Goal: Check status: Check status

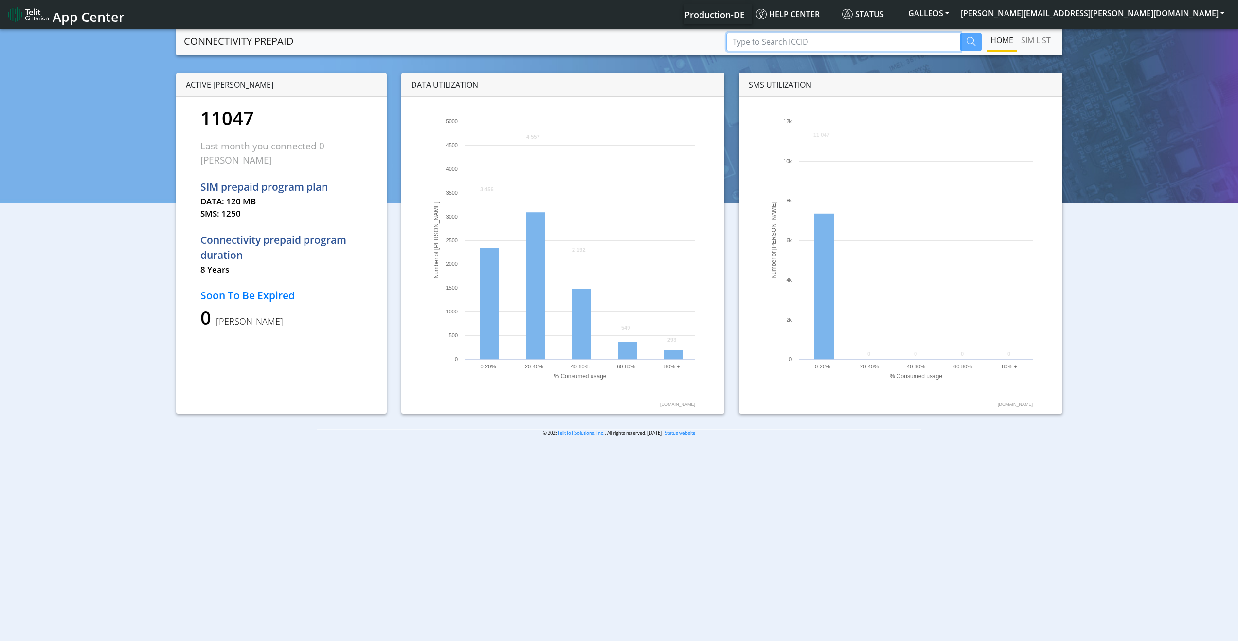
click at [792, 44] on input "Type to Search ICCID" at bounding box center [843, 42] width 234 height 18
paste input "89358151000025192215"
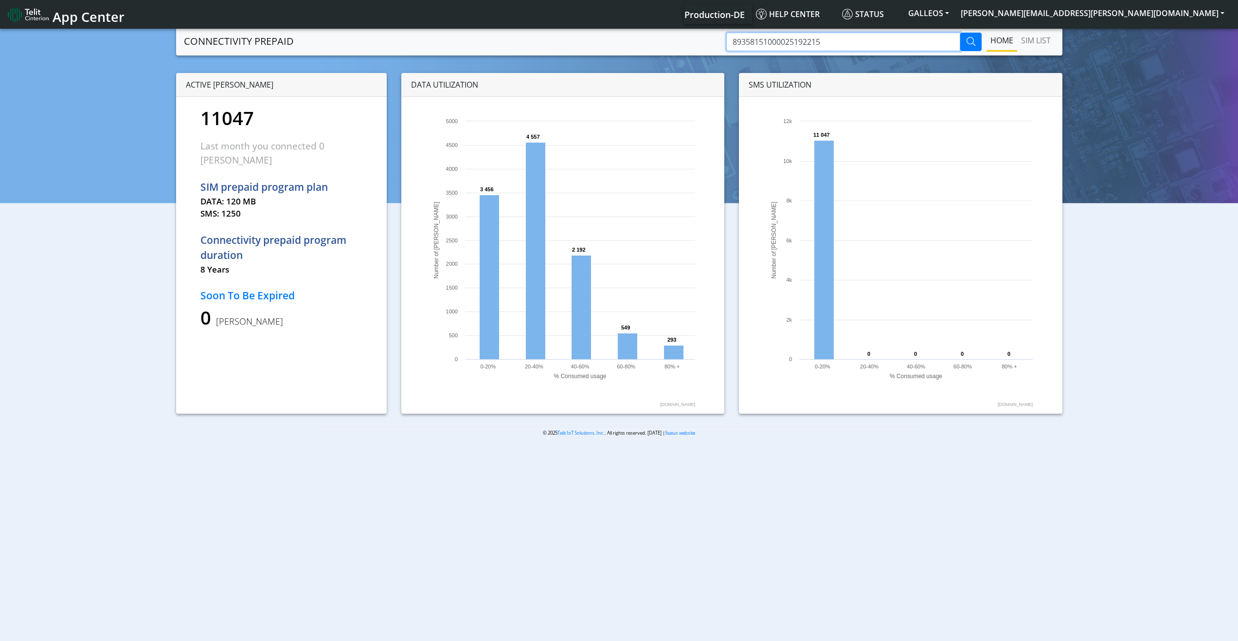
type input "89358151000025192215"
click at [974, 38] on icon "button" at bounding box center [971, 41] width 9 height 9
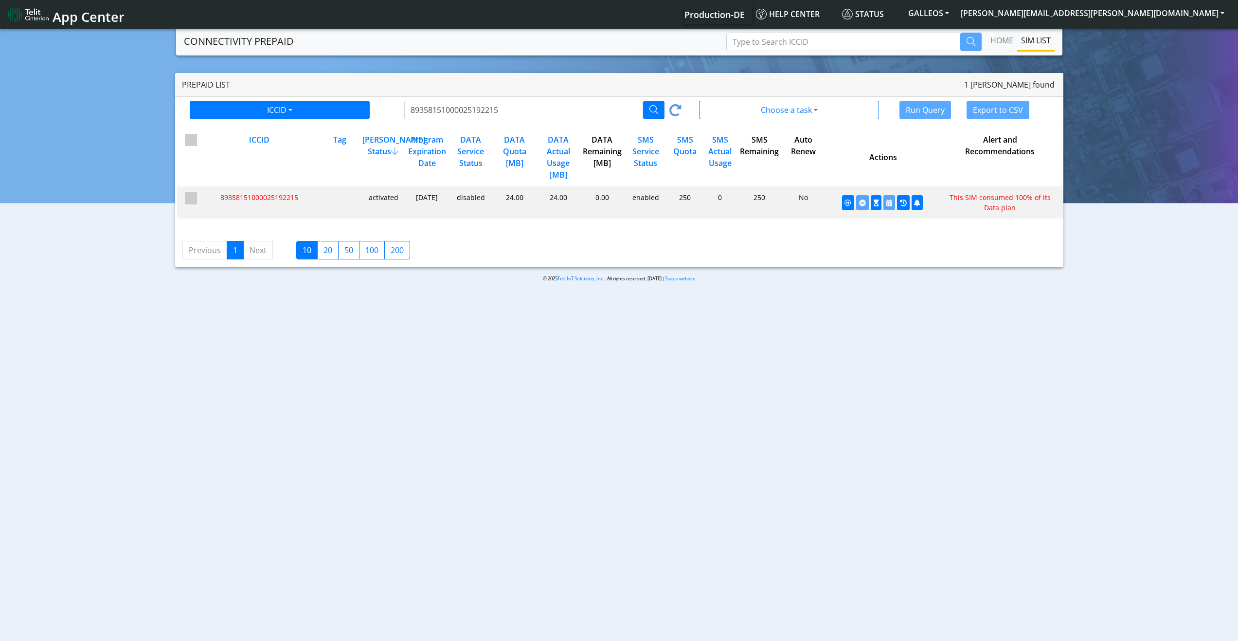
click at [266, 197] on span "89358151000025192215" at bounding box center [259, 197] width 78 height 9
click at [266, 198] on span "89358151000025192215" at bounding box center [259, 197] width 78 height 9
click at [393, 81] on div "Prepaid List 1 [PERSON_NAME] found" at bounding box center [619, 85] width 888 height 24
click at [676, 111] on icon at bounding box center [676, 111] width 12 height 15
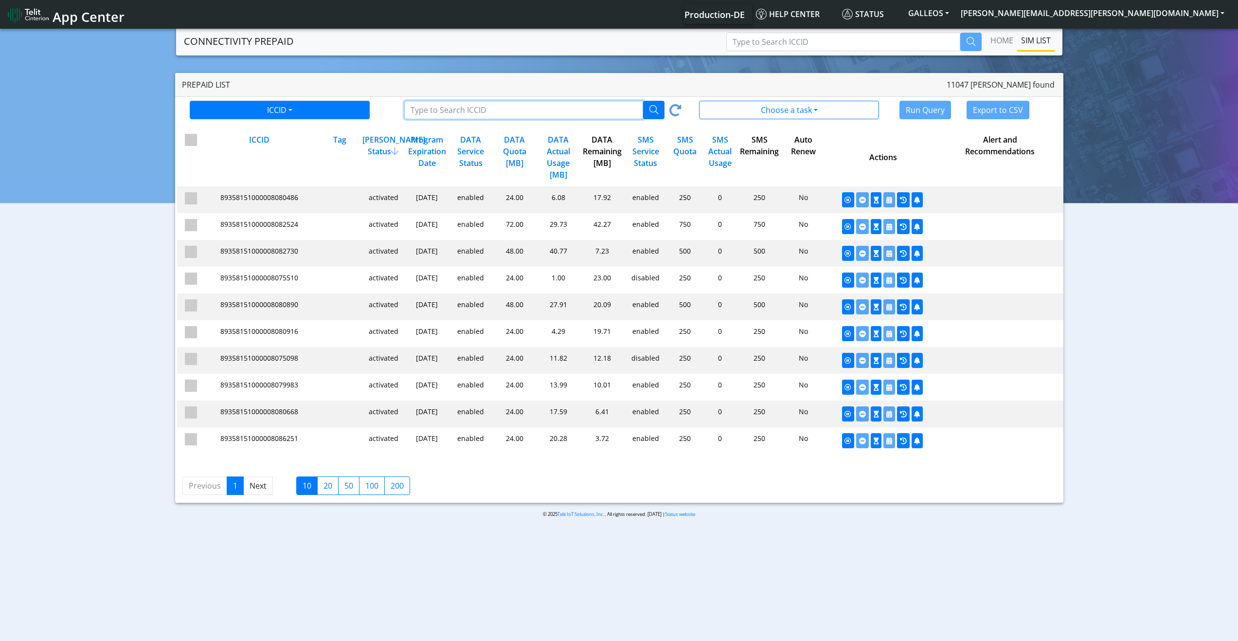
click at [548, 106] on input "Type to Search ICCID/Tag" at bounding box center [523, 110] width 239 height 18
paste input "89358151000025192215"
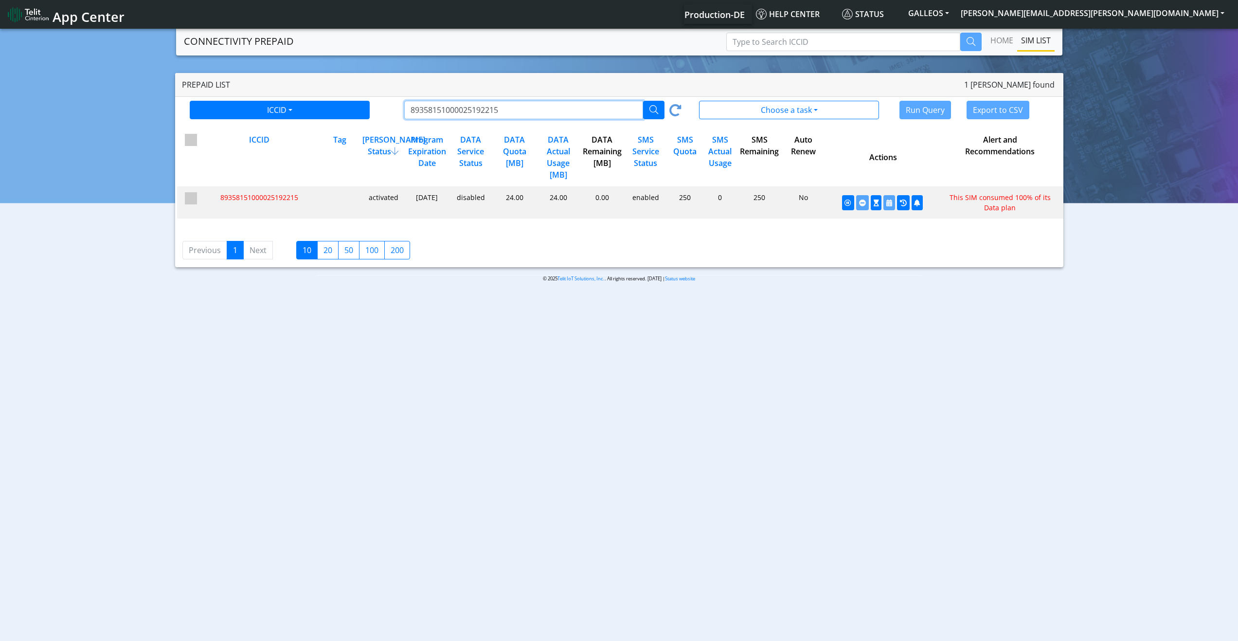
type input "89358151000025192215"
